Goal: Information Seeking & Learning: Learn about a topic

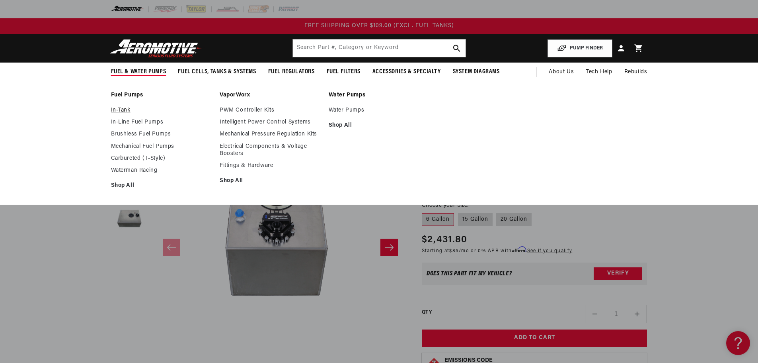
click at [125, 107] on link "In-Tank" at bounding box center [161, 110] width 101 height 7
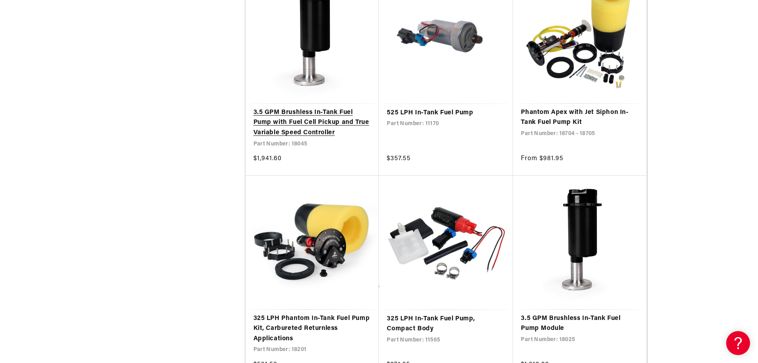
scroll to position [1472, 0]
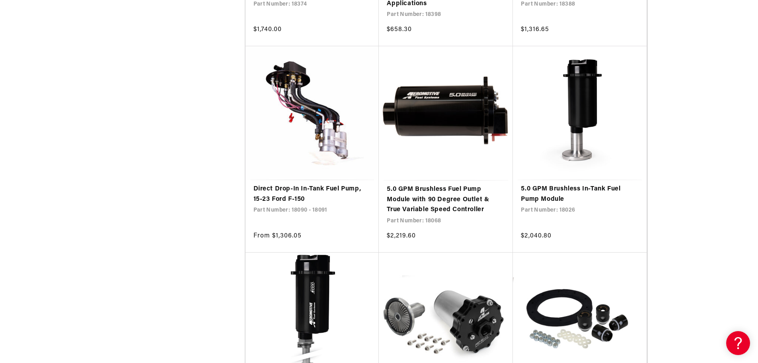
scroll to position [2825, 0]
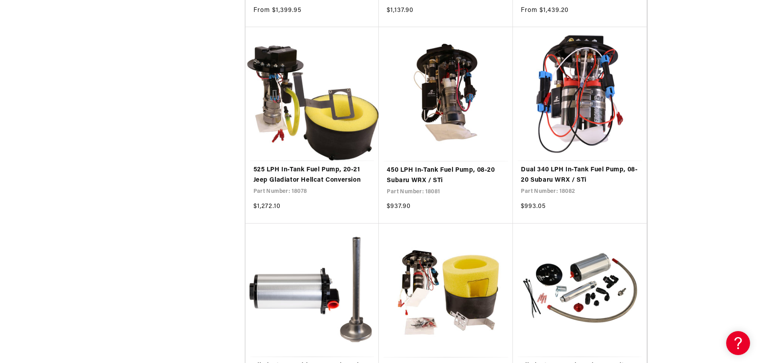
scroll to position [4059, 0]
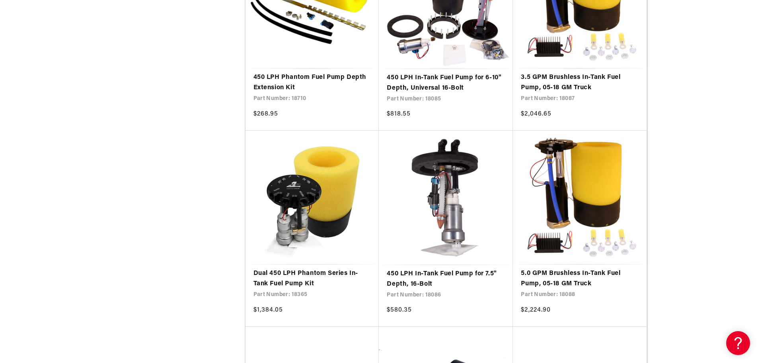
scroll to position [6128, 0]
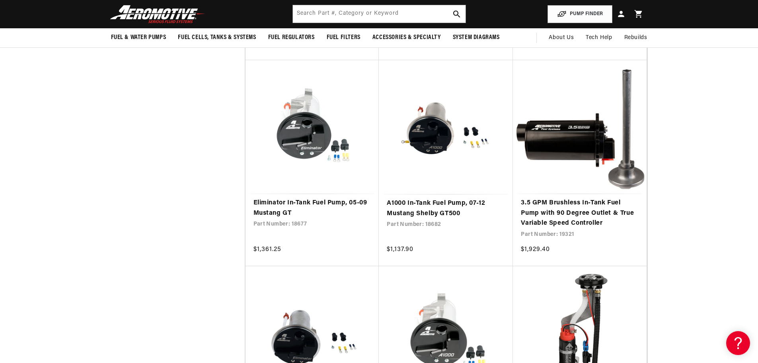
scroll to position [4338, 0]
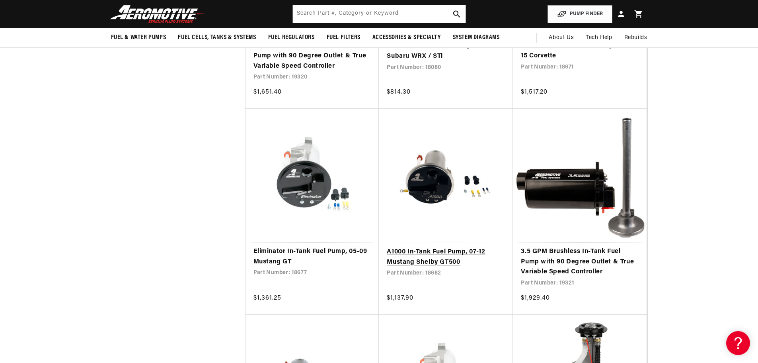
click at [429, 257] on link "A1000 In-Tank Fuel Pump, 07-12 Mustang Shelby GT500" at bounding box center [446, 257] width 118 height 20
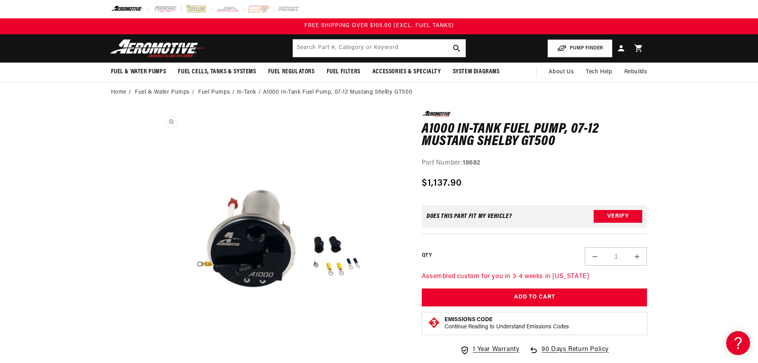
click at [155, 362] on button "Open media 1 in modal" at bounding box center [155, 362] width 0 height 0
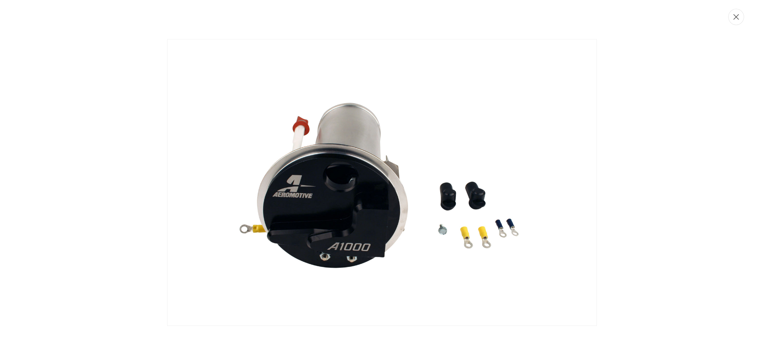
click at [738, 15] on icon "Close" at bounding box center [736, 17] width 6 height 6
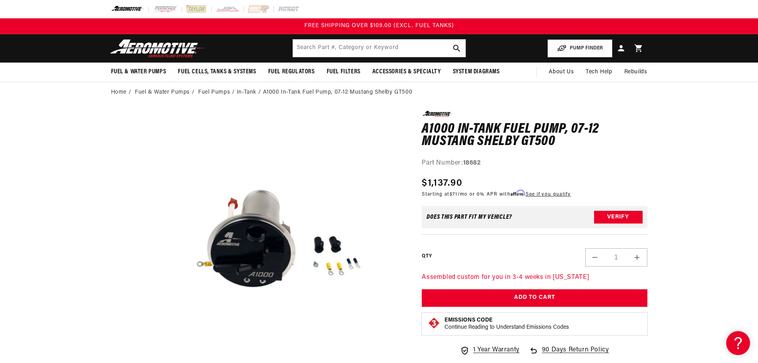
scroll to position [0, 0]
